Goal: Information Seeking & Learning: Learn about a topic

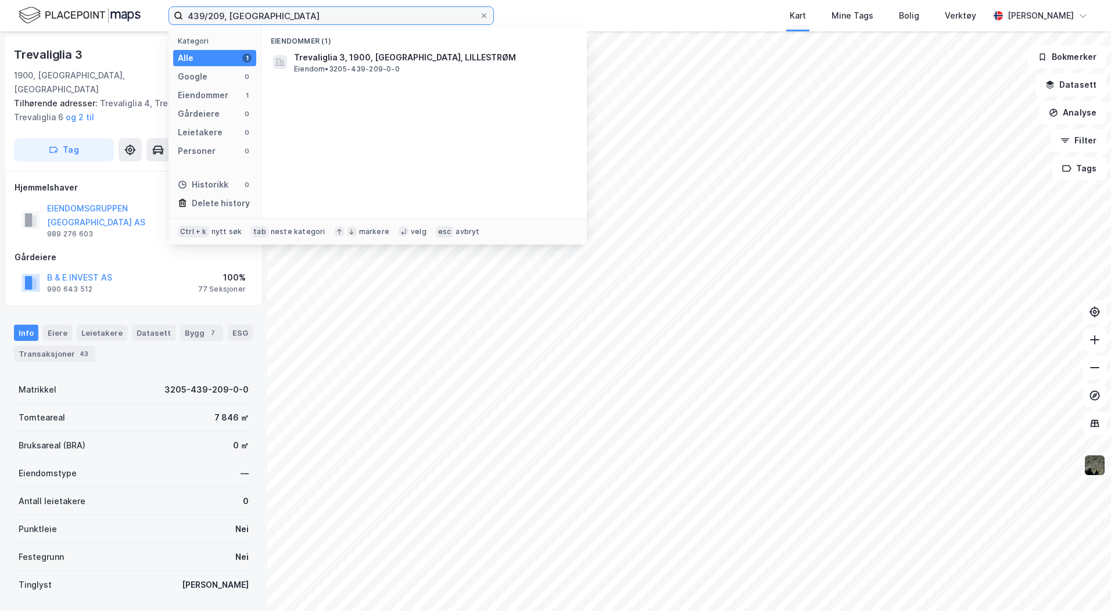
drag, startPoint x: 252, startPoint y: 20, endPoint x: 164, endPoint y: 22, distance: 87.7
click at [164, 22] on div "439/209, lille Kategori Alle 1 Google 0 Eiendommer 1 Gårdeiere 0 Leietakere 0 P…" at bounding box center [555, 15] width 1111 height 31
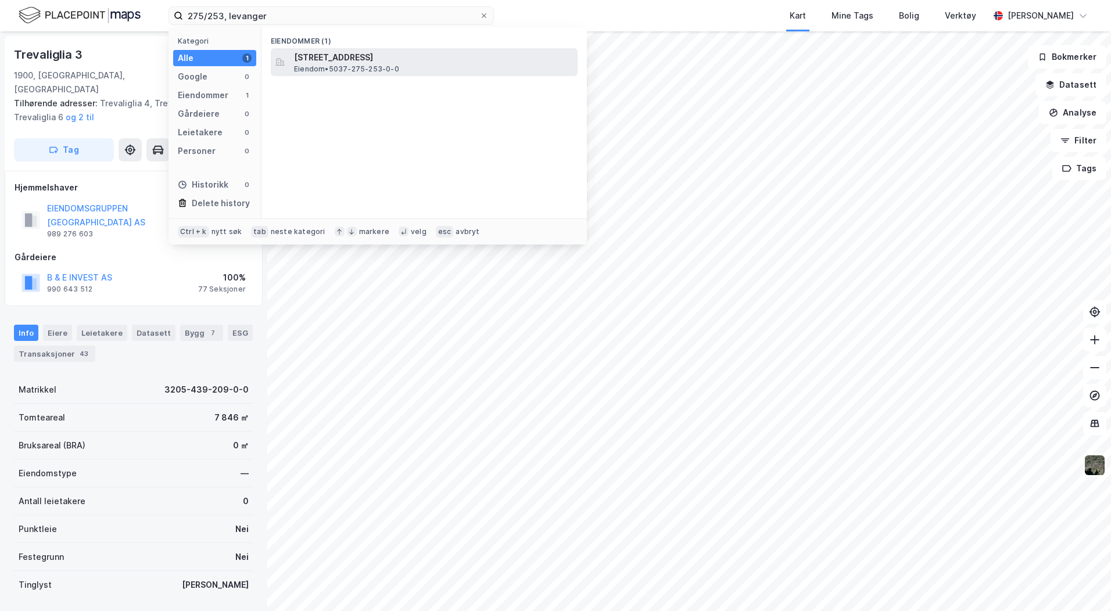
click at [382, 66] on span "Eiendom • 5037-275-253-0-0" at bounding box center [346, 68] width 105 height 9
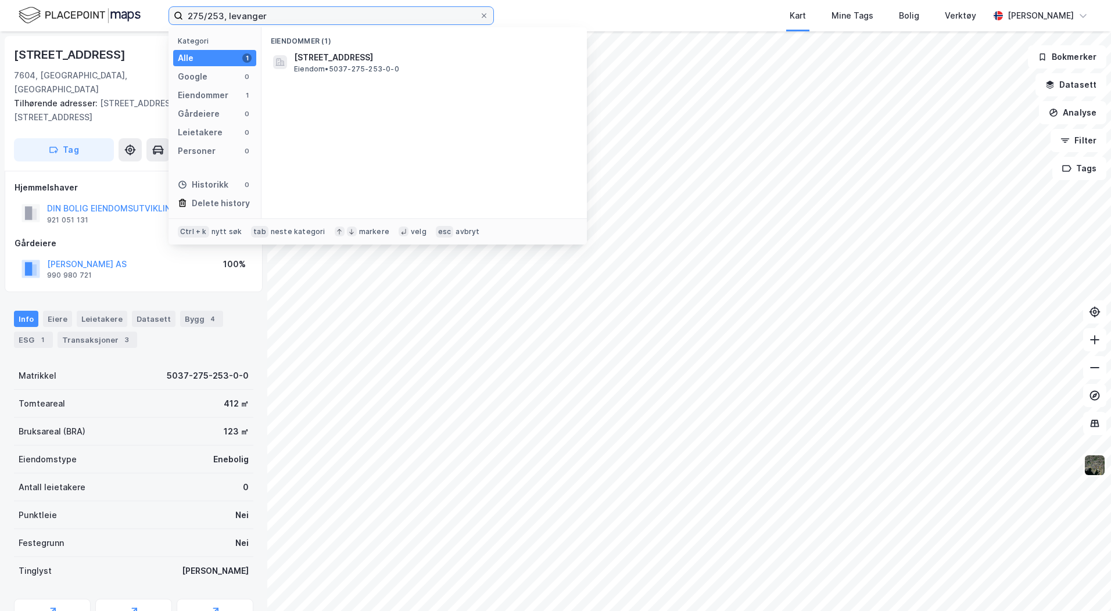
drag, startPoint x: 265, startPoint y: 16, endPoint x: 132, endPoint y: 16, distance: 133.0
click at [132, 16] on div "275/253, levanger Kategori Alle 1 Google 0 Eiendommer 1 Gårdeiere 0 Leietakere …" at bounding box center [555, 15] width 1111 height 31
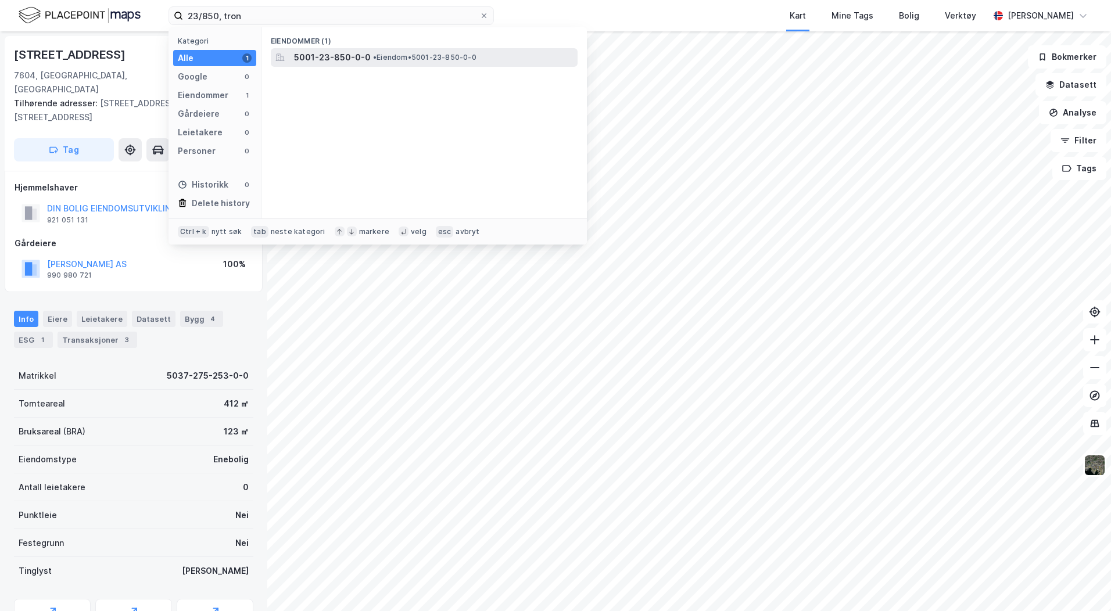
click at [353, 53] on span "5001-23-850-0-0" at bounding box center [332, 58] width 77 height 14
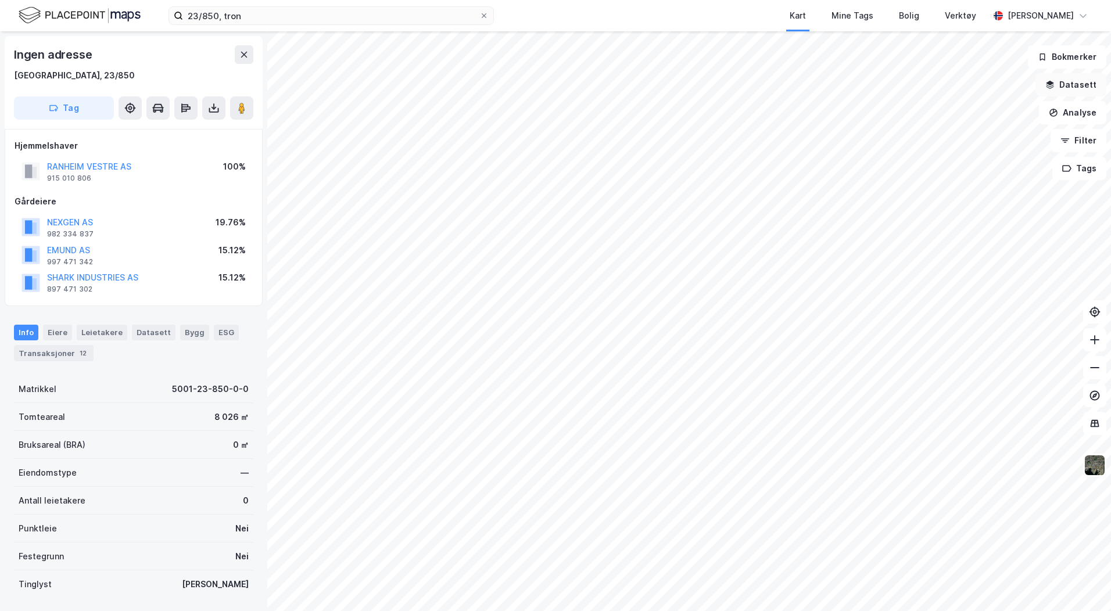
click at [1046, 88] on button "Datasett" at bounding box center [1070, 84] width 71 height 23
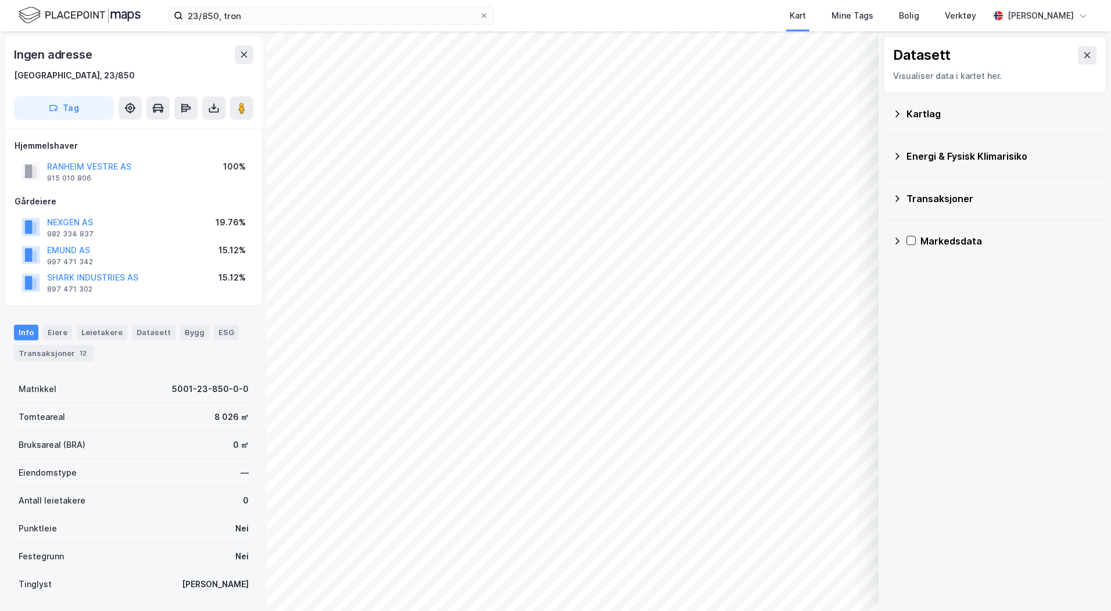
click at [917, 113] on div "Kartlag" at bounding box center [1001, 114] width 191 height 14
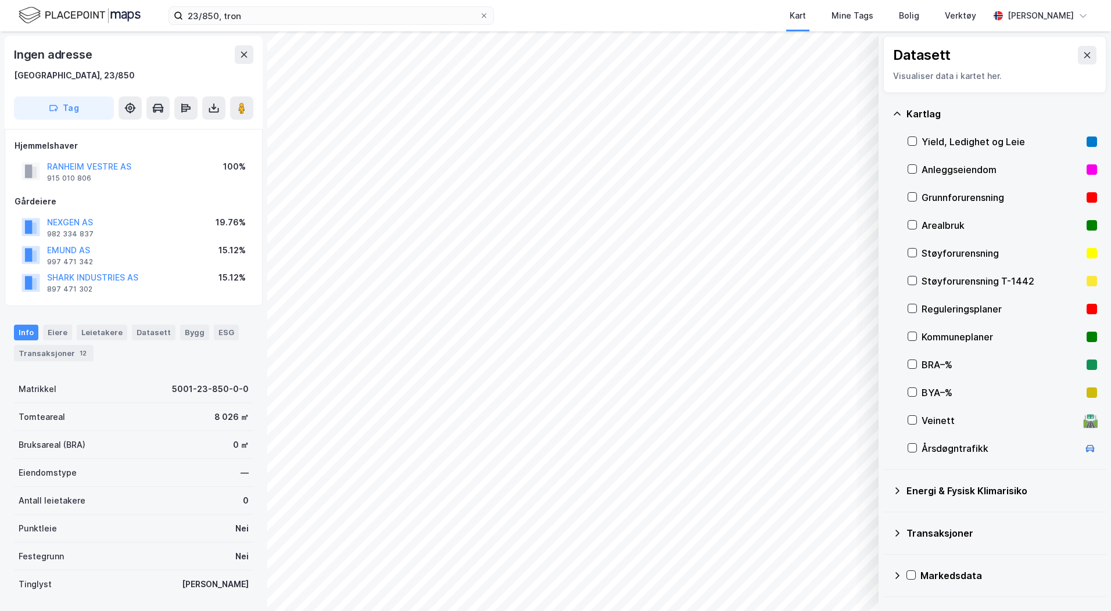
click at [928, 308] on div "Reguleringsplaner" at bounding box center [1001, 309] width 160 height 14
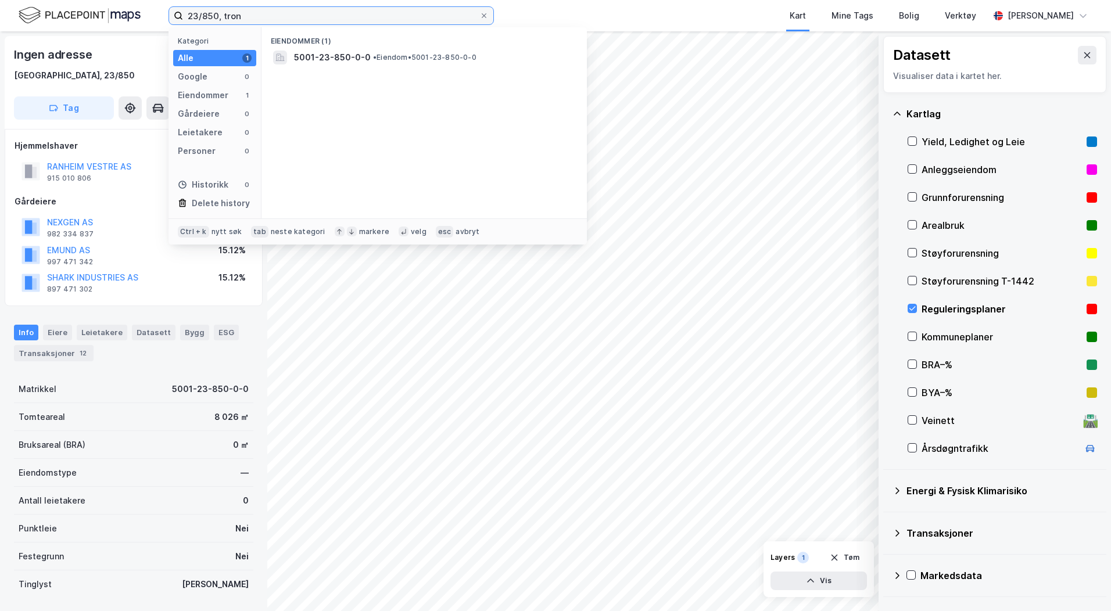
drag, startPoint x: 248, startPoint y: 16, endPoint x: 153, endPoint y: 17, distance: 95.3
click at [153, 17] on div "23/850, tron Kategori Alle 1 Google 0 Eiendommer 1 Gårdeiere 0 Leietakere 0 Per…" at bounding box center [555, 15] width 1111 height 31
type input "275/253, levanger"
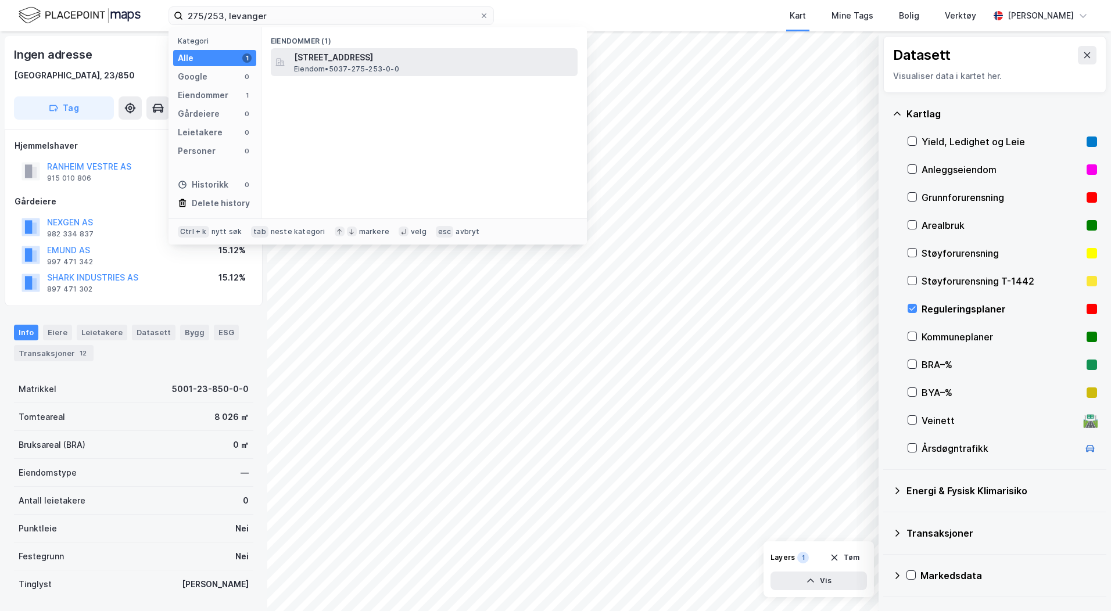
click at [354, 60] on span "[STREET_ADDRESS]" at bounding box center [433, 58] width 279 height 14
